Goal: Navigation & Orientation: Find specific page/section

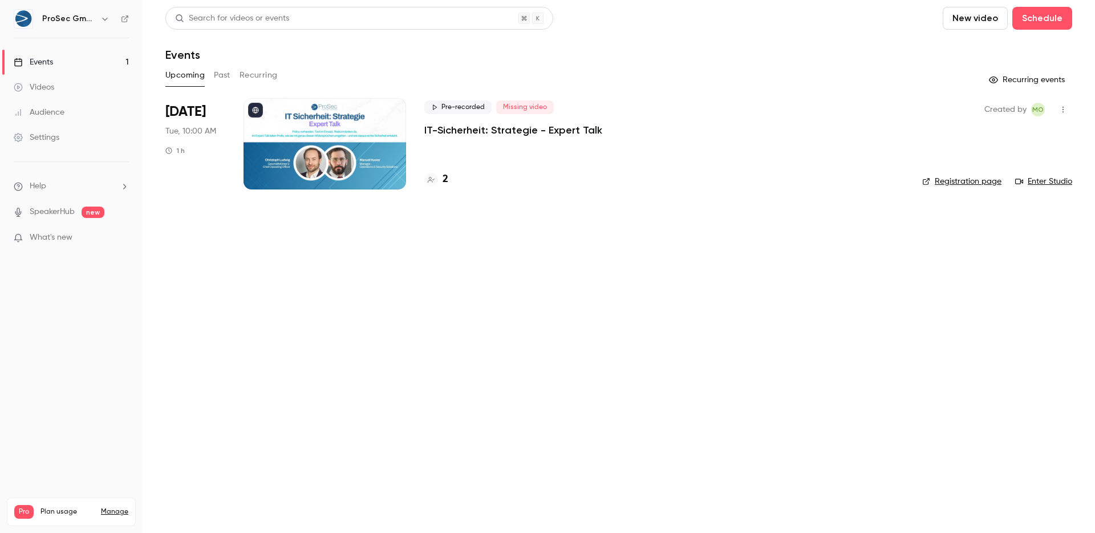
click at [222, 76] on button "Past" at bounding box center [222, 75] width 17 height 18
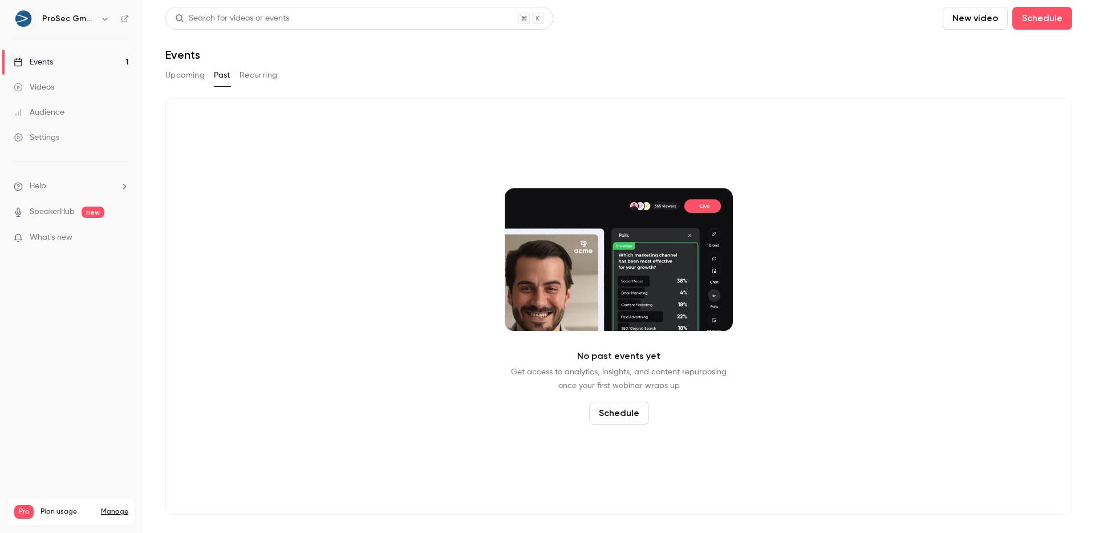
click at [256, 76] on button "Recurring" at bounding box center [259, 75] width 38 height 18
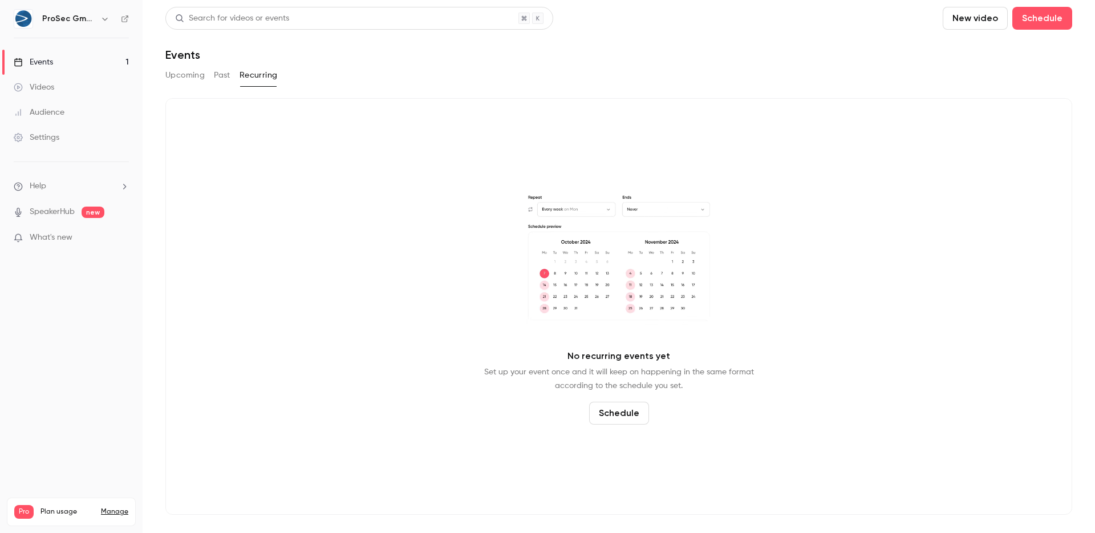
click at [172, 77] on button "Upcoming" at bounding box center [184, 75] width 39 height 18
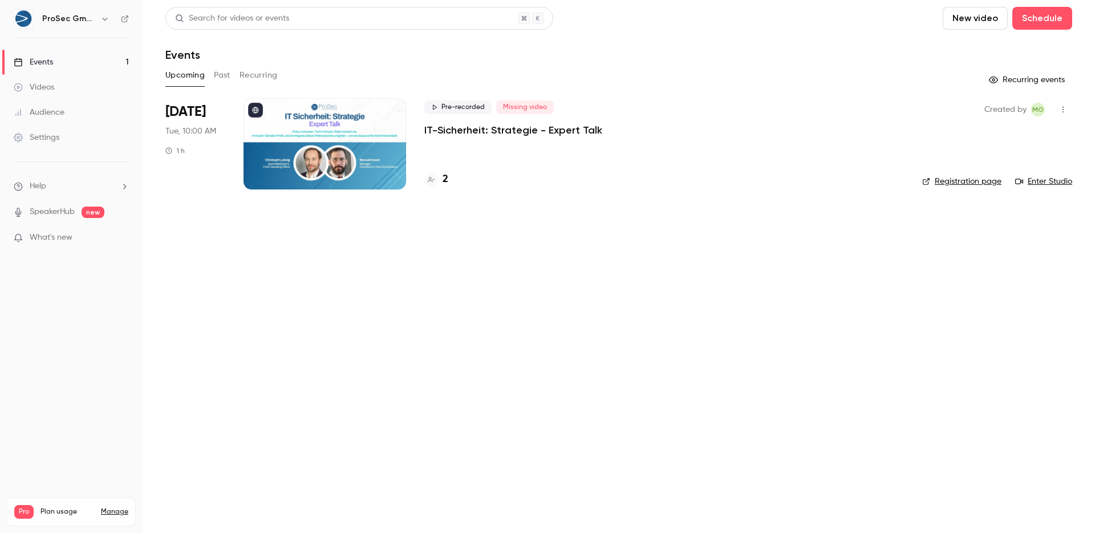
click at [55, 236] on span "What's new" at bounding box center [51, 238] width 43 height 12
